Goal: Check status

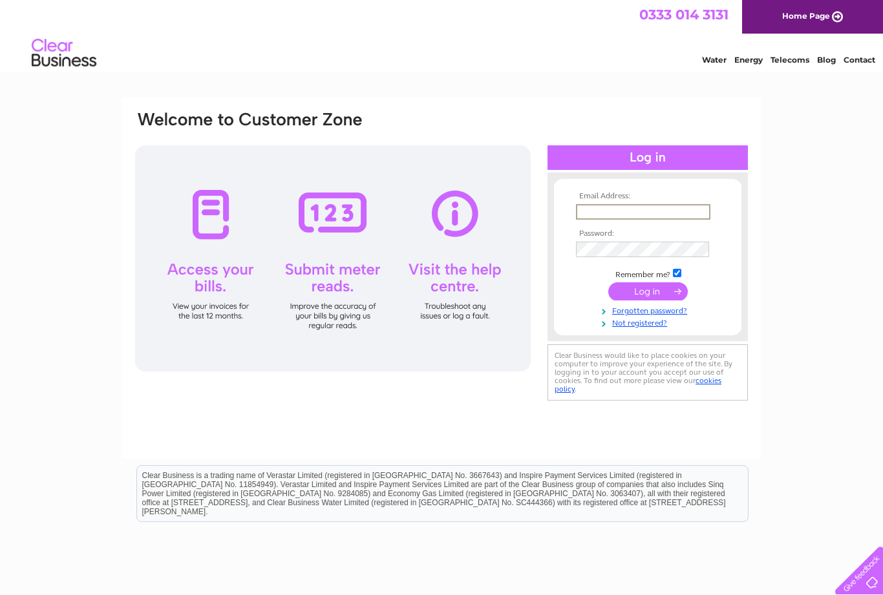
type input "[EMAIL_ADDRESS][DOMAIN_NAME]"
click at [647, 292] on input "submit" at bounding box center [647, 290] width 79 height 18
click at [669, 290] on input "submit" at bounding box center [647, 290] width 79 height 18
click at [654, 295] on input "submit" at bounding box center [647, 290] width 79 height 18
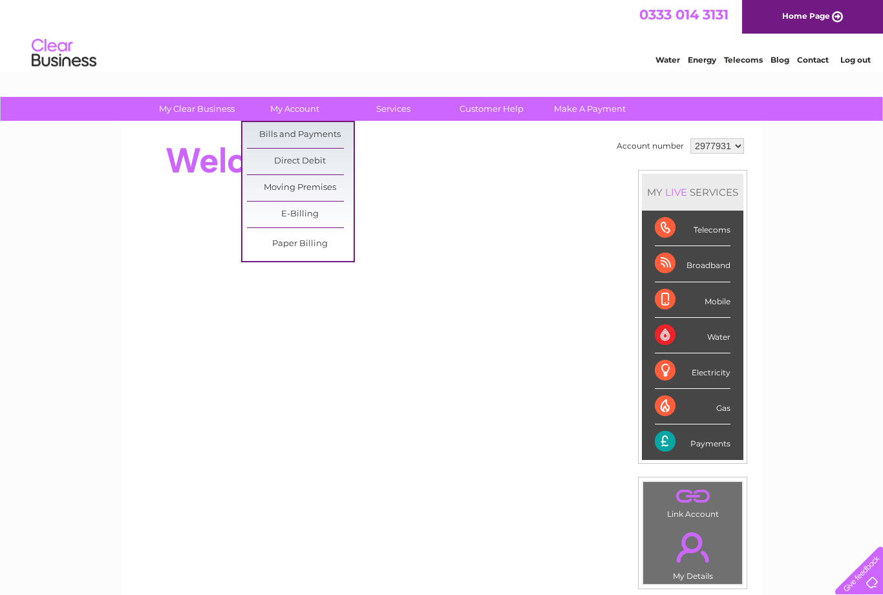
click at [333, 132] on link "Bills and Payments" at bounding box center [300, 135] width 107 height 26
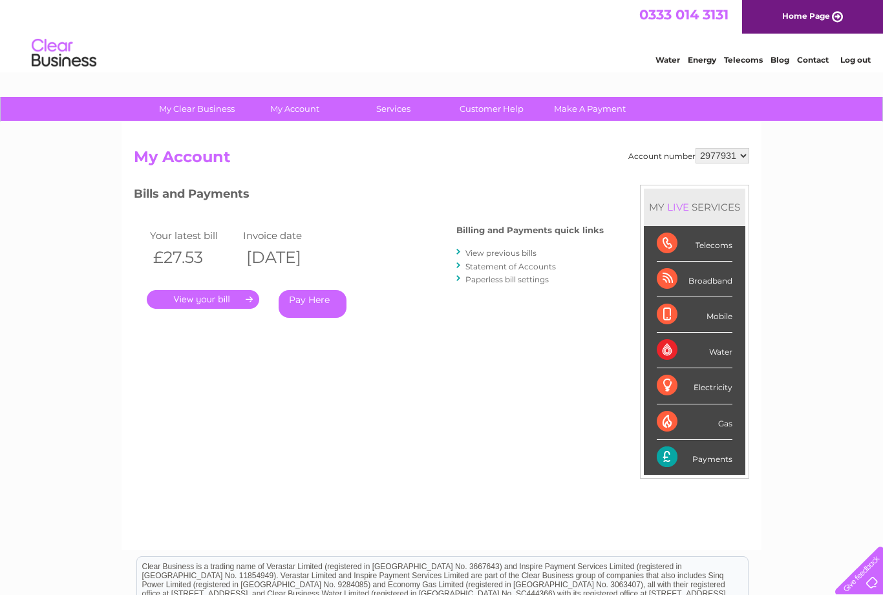
click at [220, 297] on link "." at bounding box center [203, 299] width 112 height 19
click at [229, 303] on link "." at bounding box center [203, 299] width 112 height 19
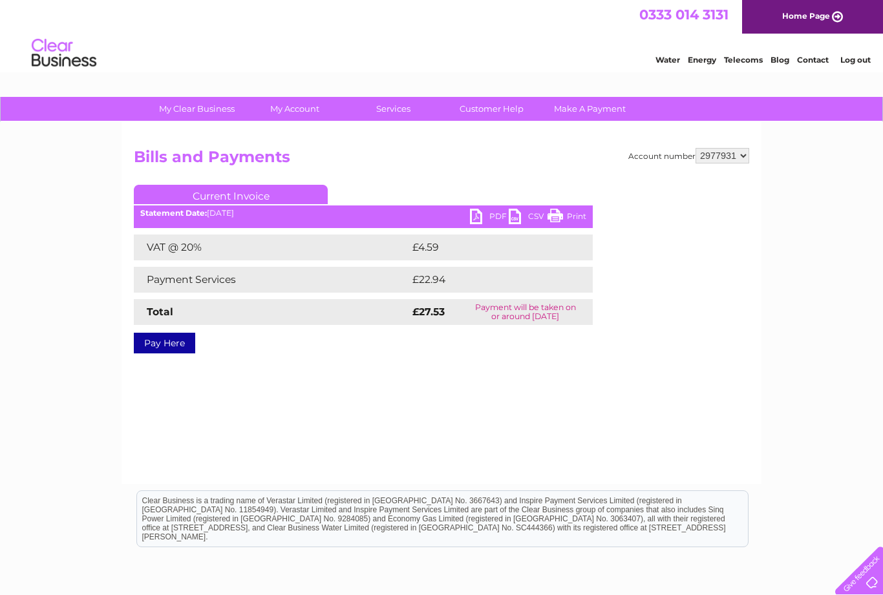
click at [492, 211] on link "PDF" at bounding box center [489, 218] width 39 height 19
